Goal: Task Accomplishment & Management: Manage account settings

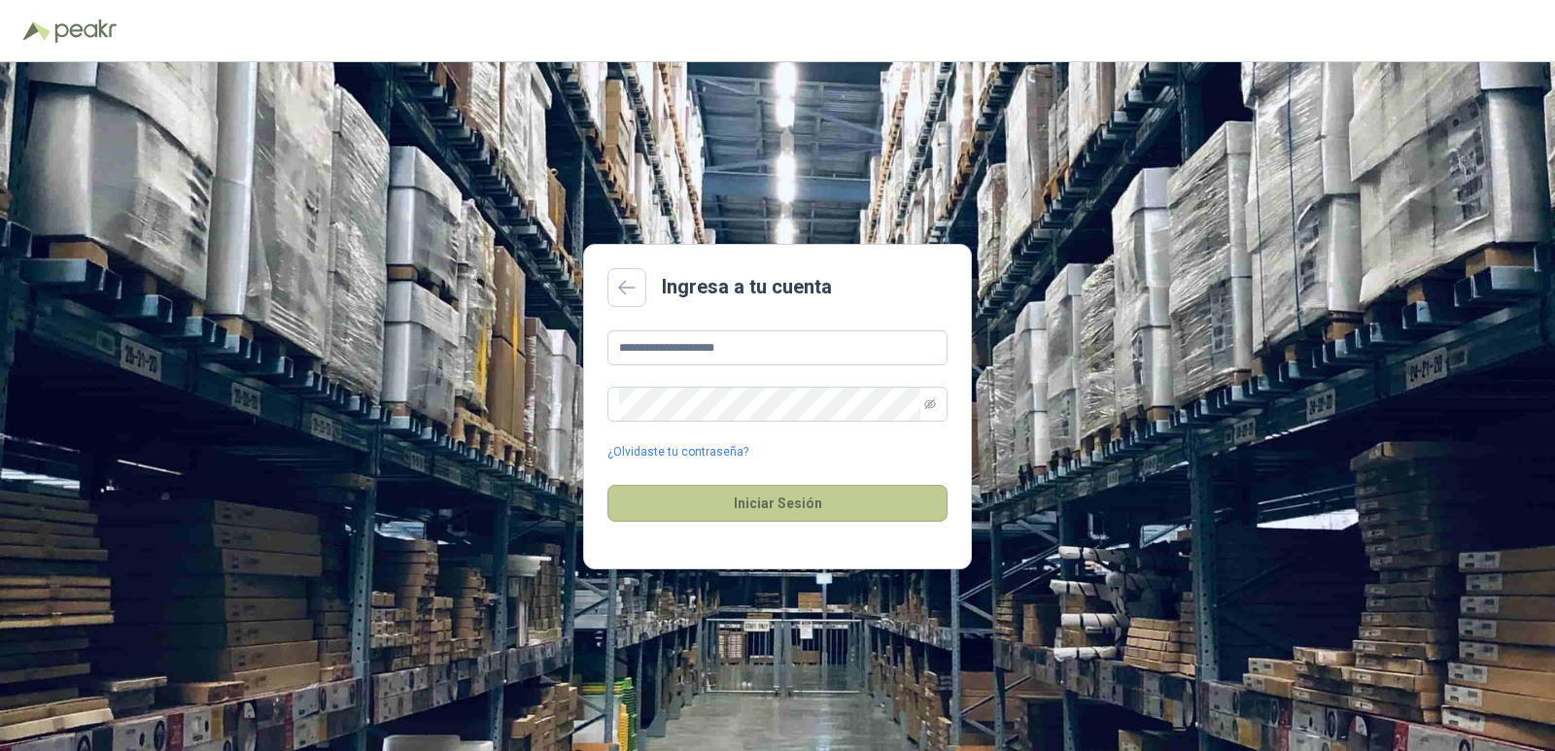
click at [745, 512] on button "Iniciar Sesión" at bounding box center [778, 503] width 340 height 37
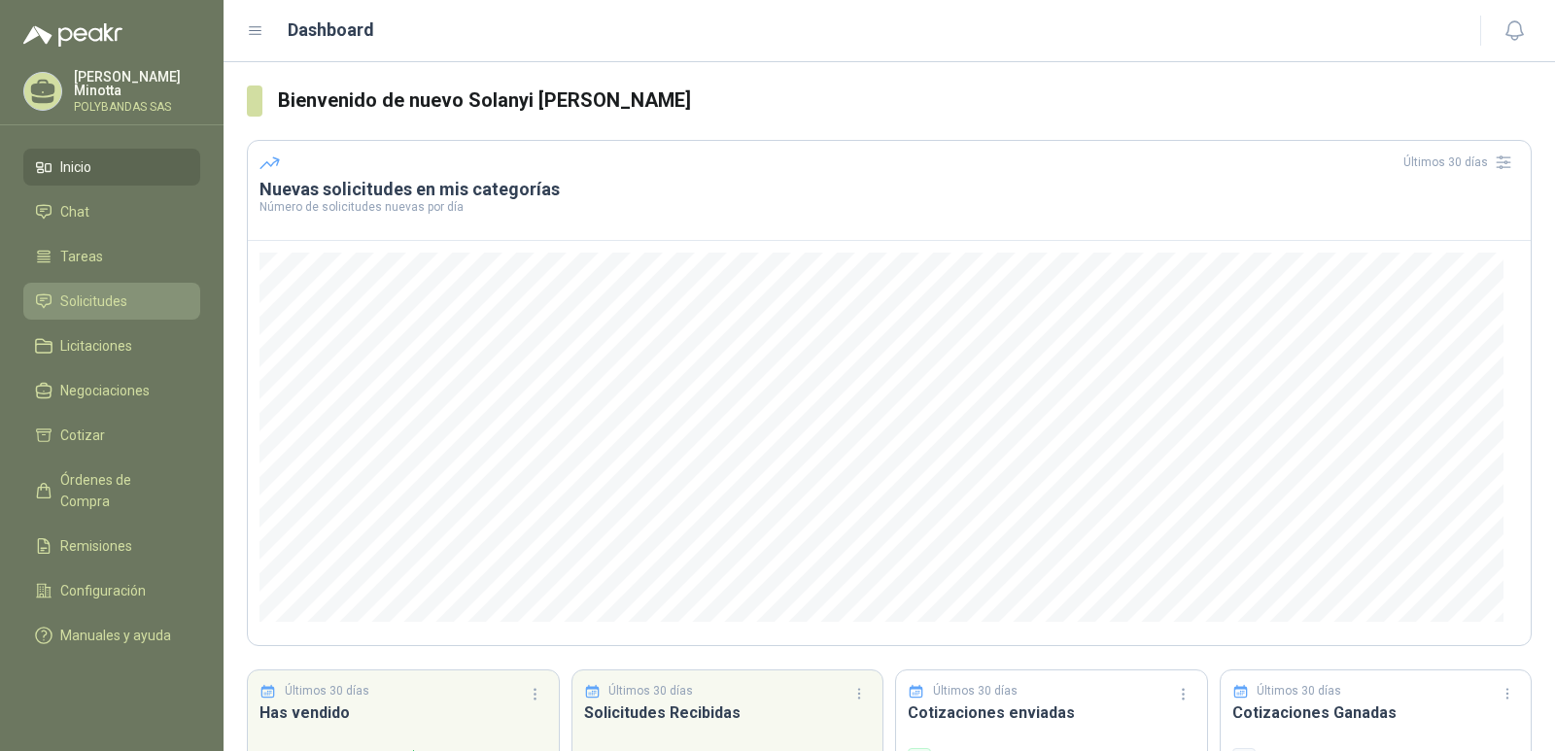
click at [100, 296] on span "Solicitudes" at bounding box center [93, 301] width 67 height 21
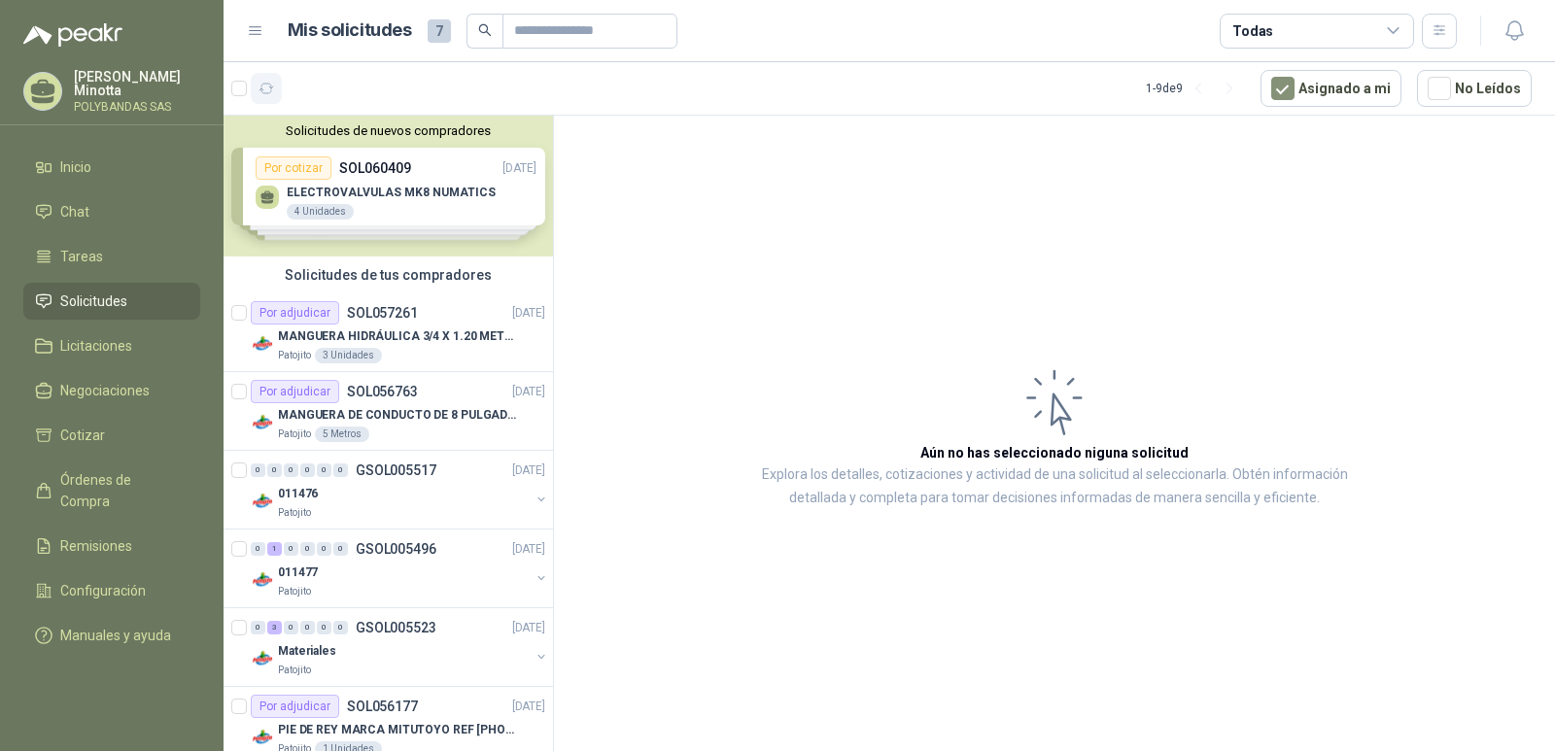
click at [265, 91] on icon "button" at bounding box center [267, 89] width 17 height 17
click at [88, 87] on p "Solanyi [PERSON_NAME]" at bounding box center [137, 83] width 126 height 27
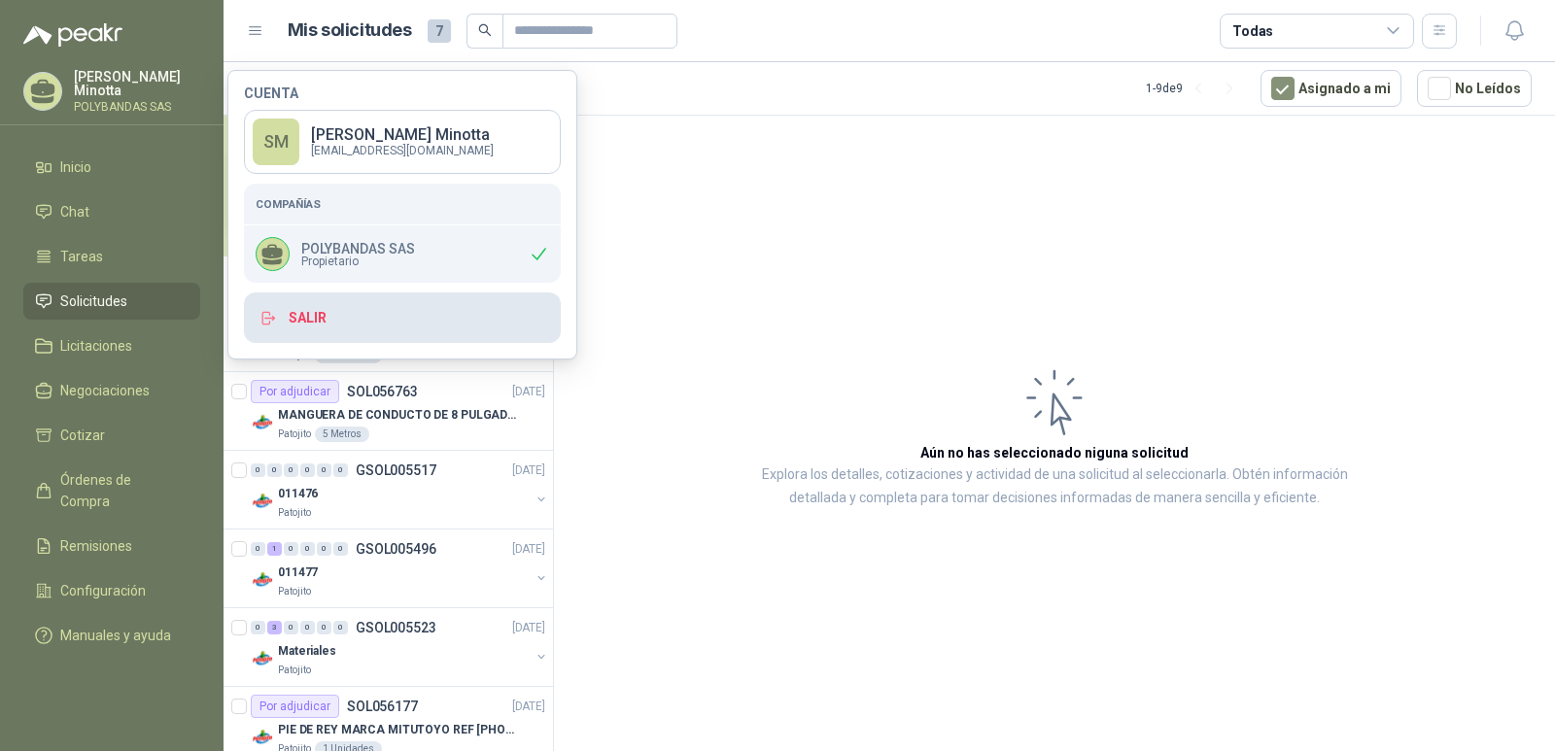
click at [350, 323] on button "Salir" at bounding box center [402, 318] width 317 height 51
